Goal: Task Accomplishment & Management: Manage account settings

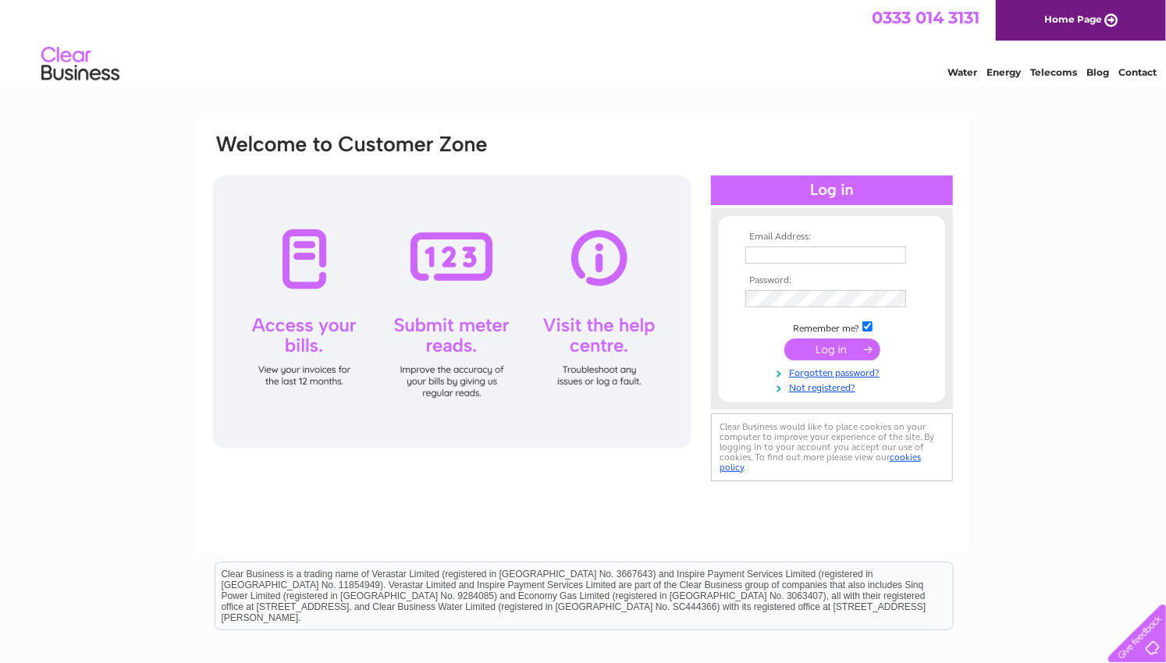
type input "accounts@pbpservices.co.uk"
click at [830, 350] on input "submit" at bounding box center [832, 350] width 96 height 22
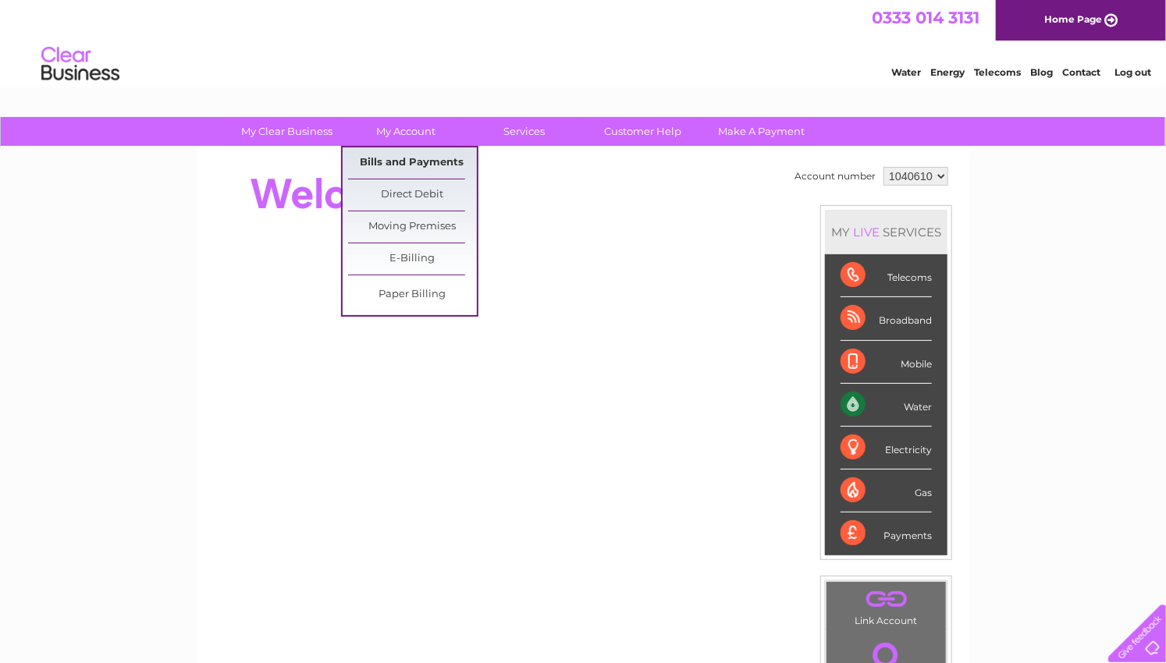
click at [423, 159] on link "Bills and Payments" at bounding box center [412, 162] width 129 height 31
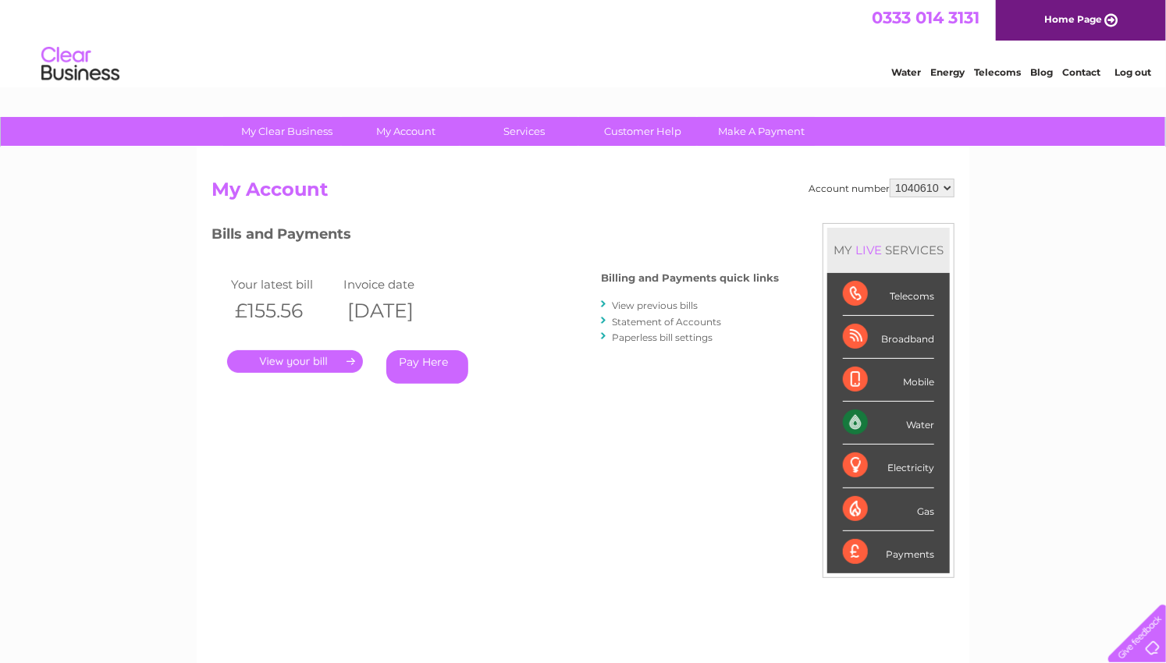
click at [287, 358] on link "." at bounding box center [295, 361] width 136 height 23
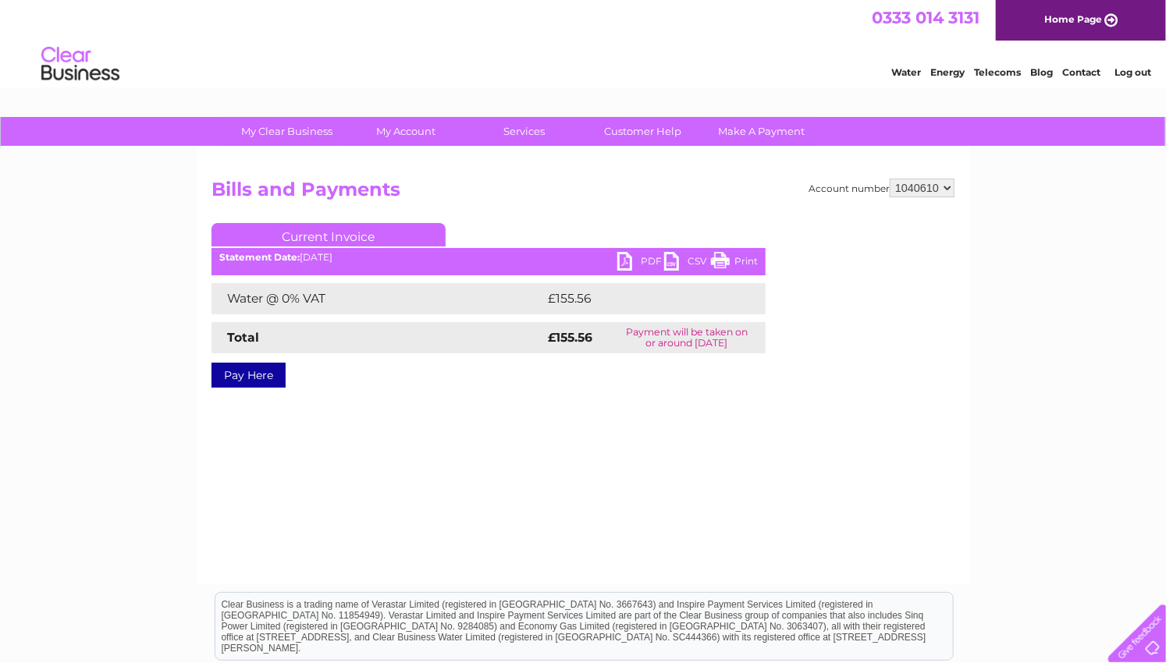
click at [642, 260] on link "PDF" at bounding box center [640, 263] width 47 height 23
